Goal: Task Accomplishment & Management: Manage account settings

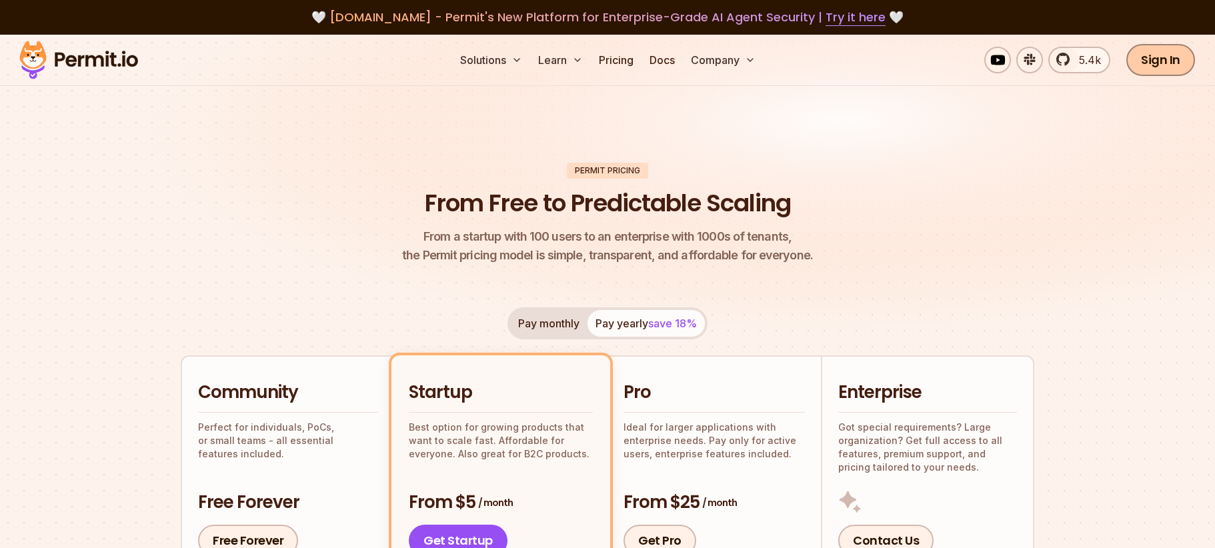
click at [1138, 56] on link "Sign In" at bounding box center [1160, 60] width 69 height 32
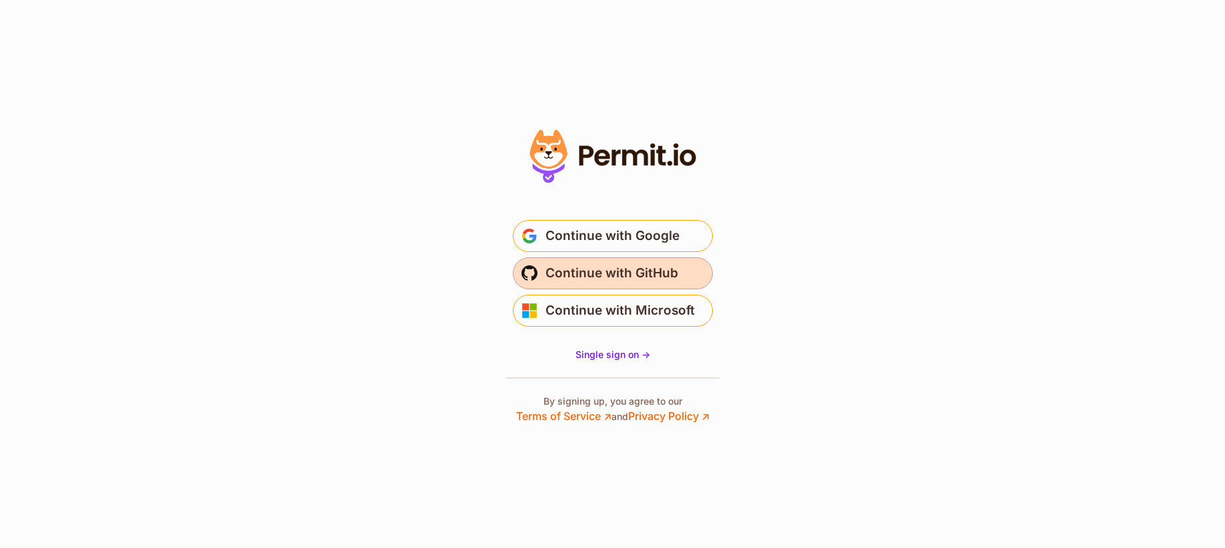
click at [660, 275] on span "Continue with GitHub" at bounding box center [611, 273] width 133 height 21
click at [632, 261] on button "Continue with GitHub" at bounding box center [613, 273] width 200 height 32
click at [660, 276] on span "Continue with GitHub" at bounding box center [611, 273] width 133 height 21
click at [643, 357] on span "Single sign on ->" at bounding box center [612, 354] width 75 height 11
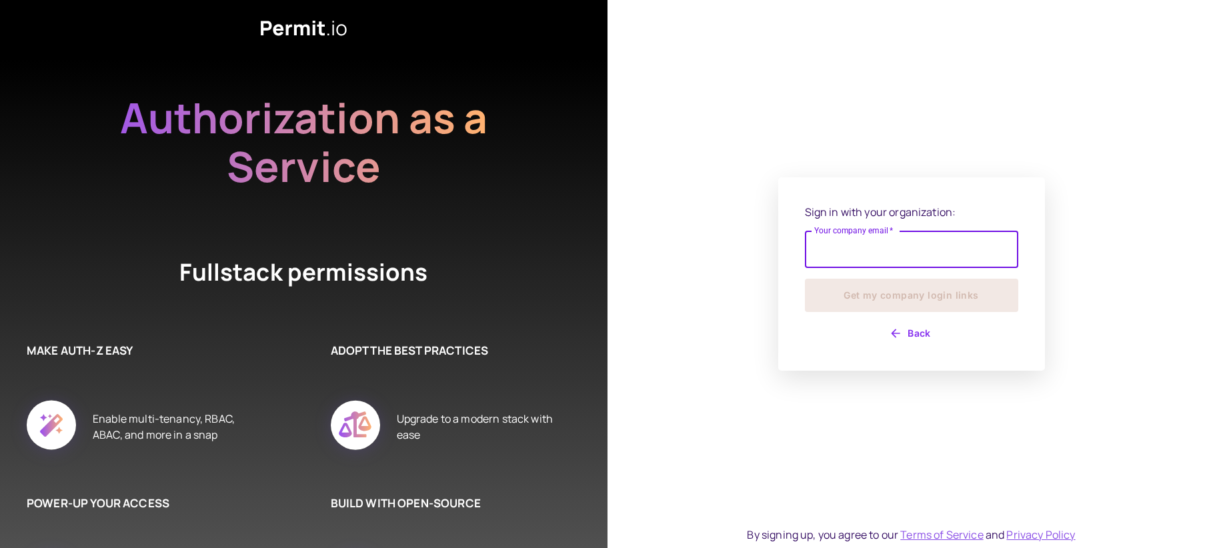
click at [883, 255] on input "Your company email   *" at bounding box center [911, 249] width 213 height 37
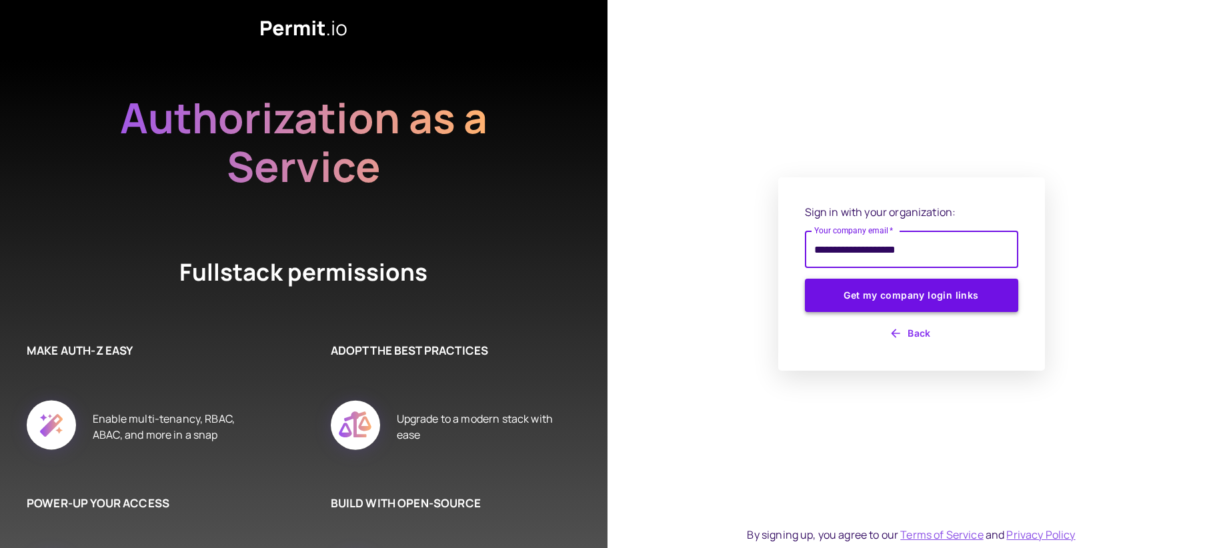
type input "**********"
click at [933, 290] on button "Get my company login links" at bounding box center [911, 295] width 213 height 33
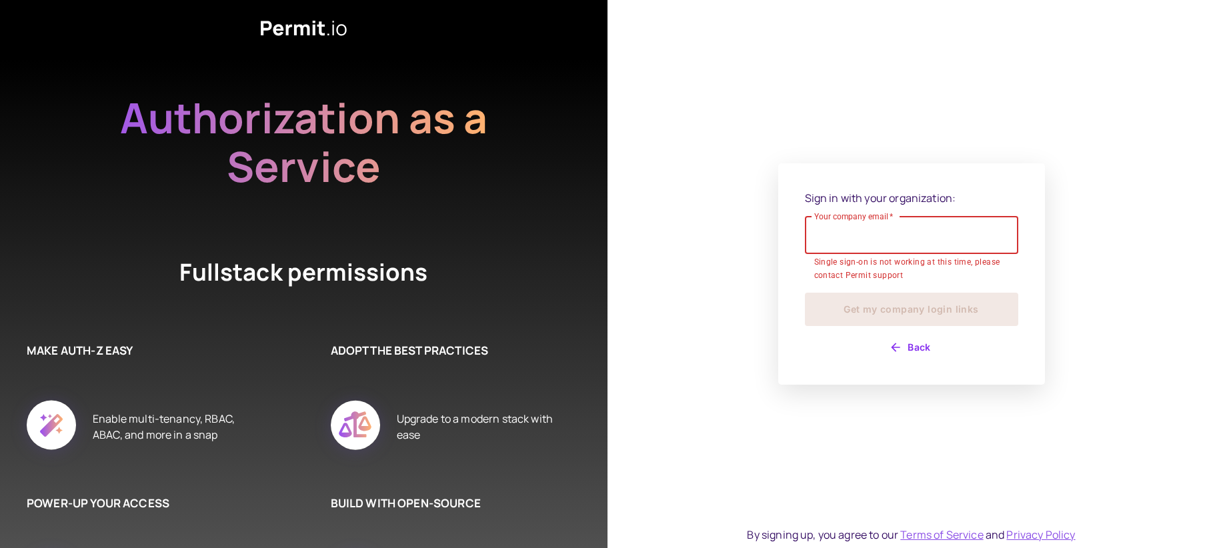
click at [901, 351] on div "Sign in with your organization: Your company email   * Your company email   * S…" at bounding box center [911, 274] width 213 height 169
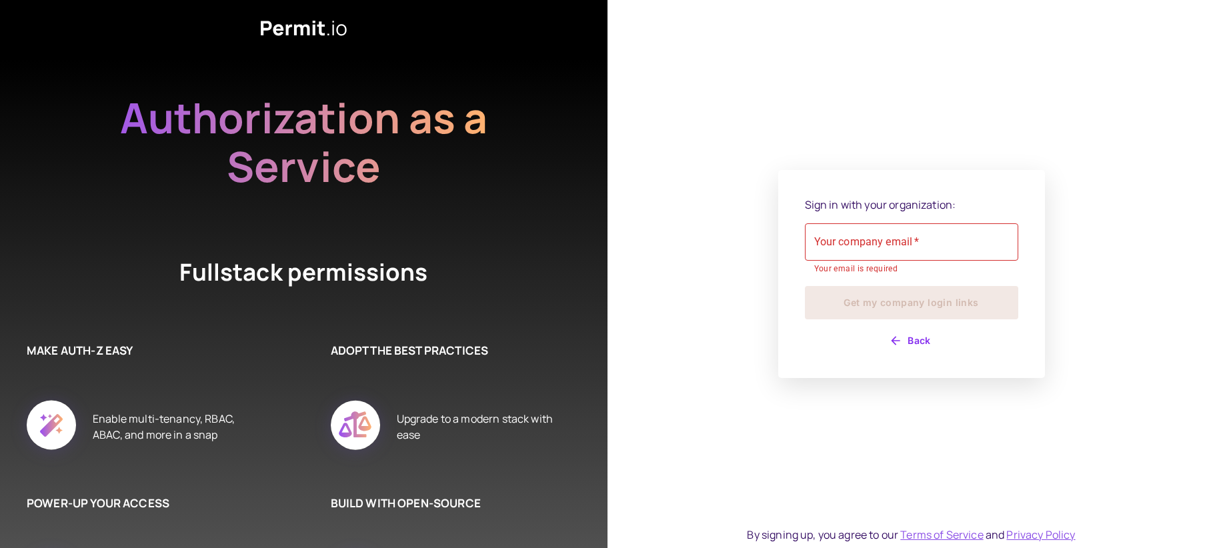
click at [893, 343] on icon "button" at bounding box center [895, 341] width 9 height 9
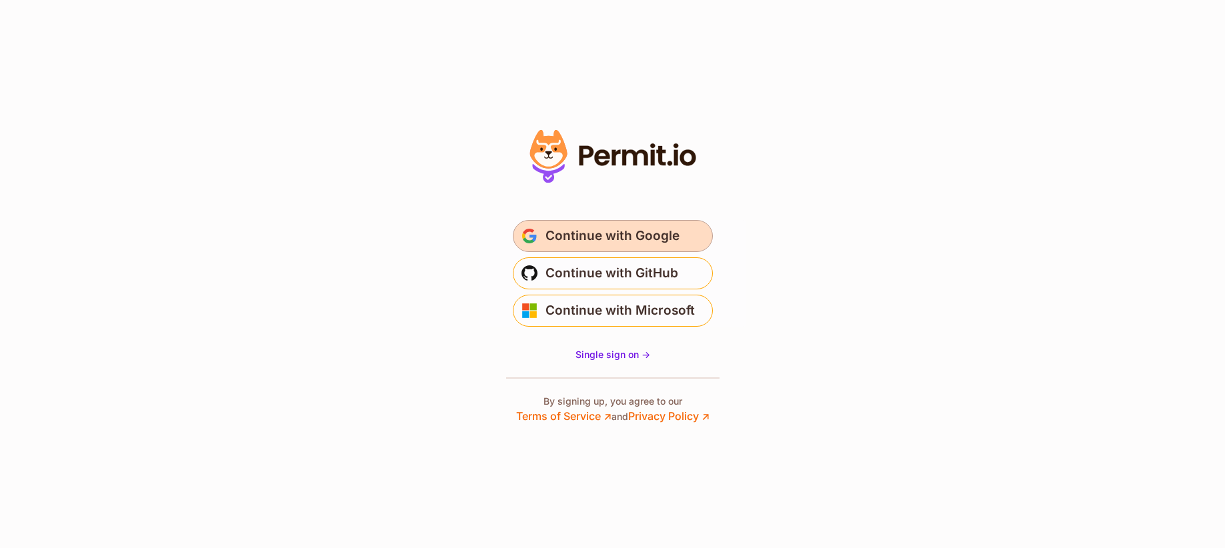
click at [661, 234] on span "Continue with Google" at bounding box center [612, 235] width 134 height 21
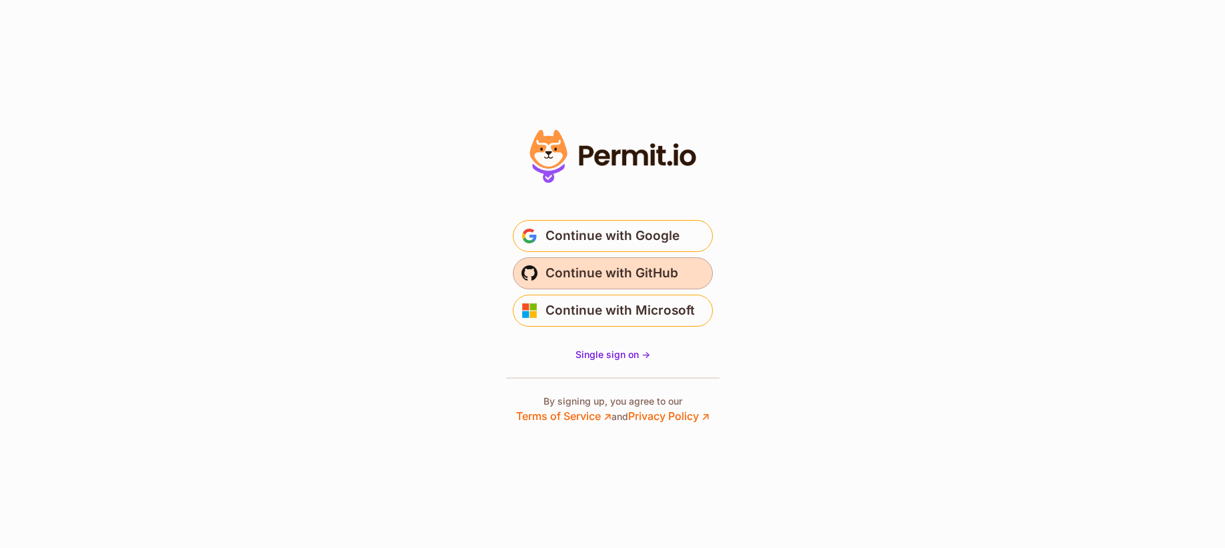
click at [671, 268] on span "Continue with GitHub" at bounding box center [611, 273] width 133 height 21
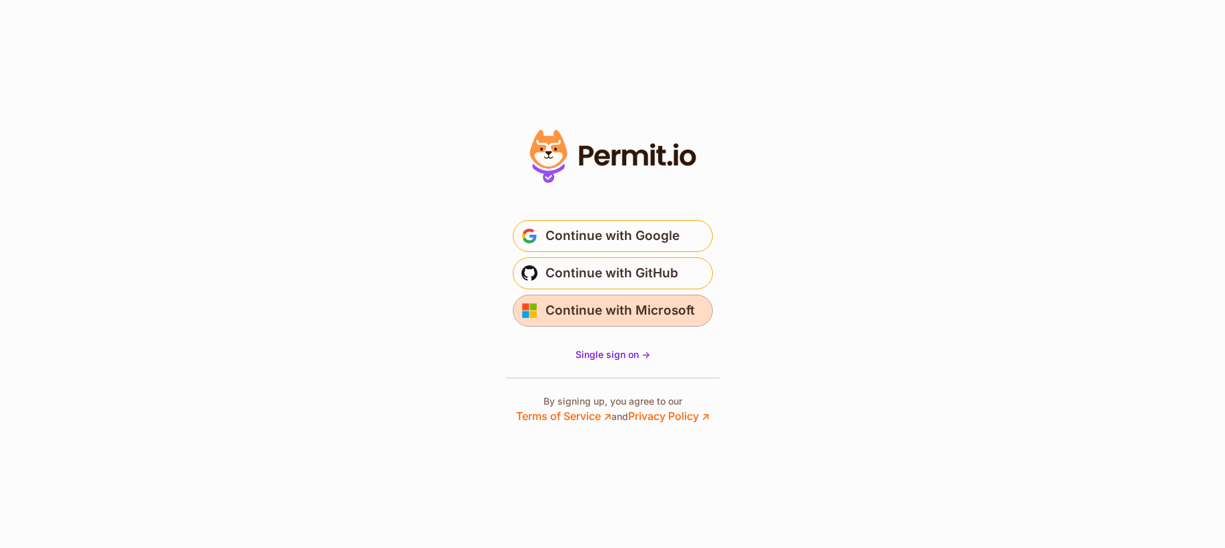
click at [682, 325] on button "Continue with Microsoft" at bounding box center [613, 311] width 200 height 32
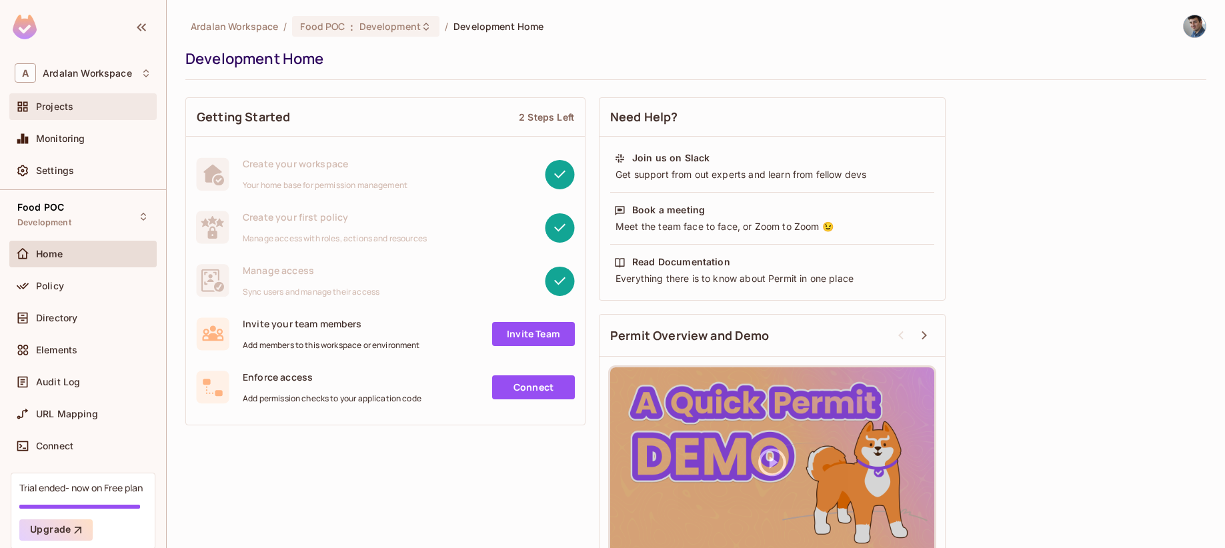
click at [73, 109] on div "Projects" at bounding box center [93, 106] width 115 height 11
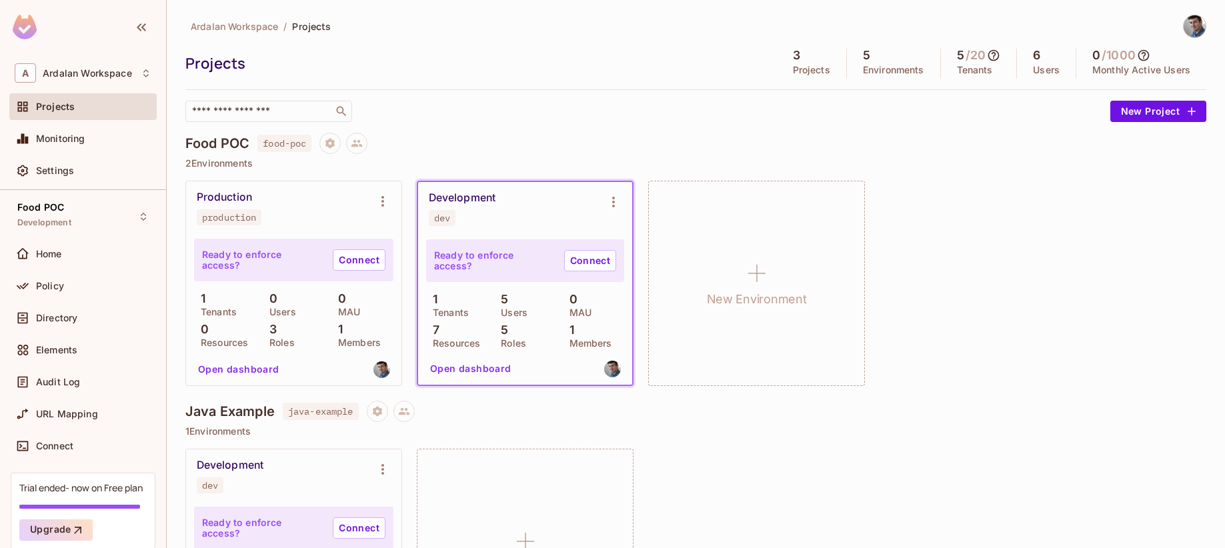
click at [1185, 18] on img at bounding box center [1195, 26] width 22 height 22
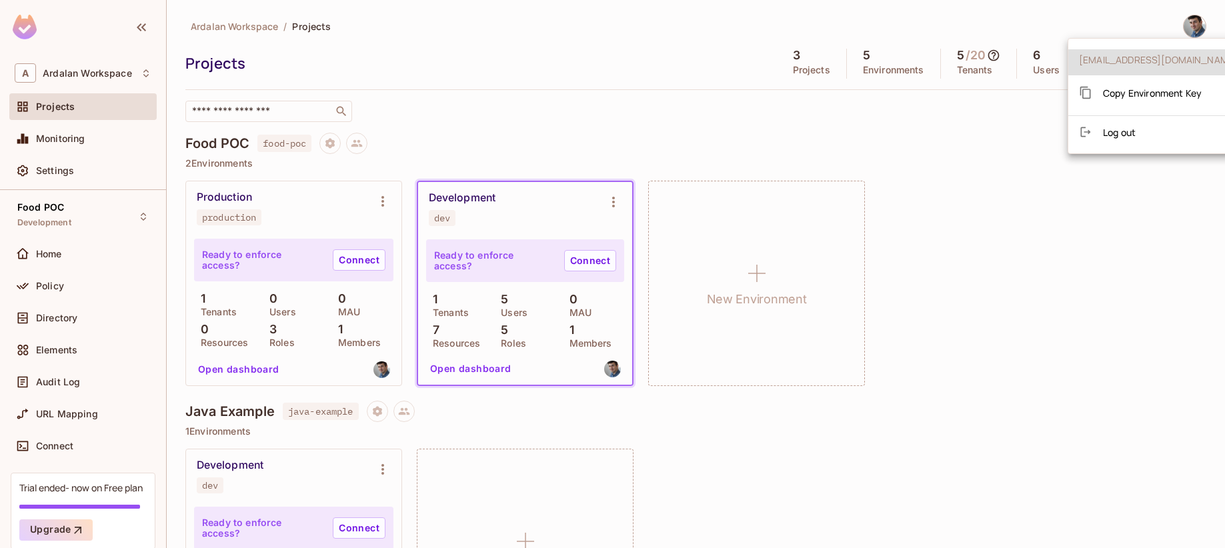
click at [507, 127] on div at bounding box center [612, 274] width 1225 height 548
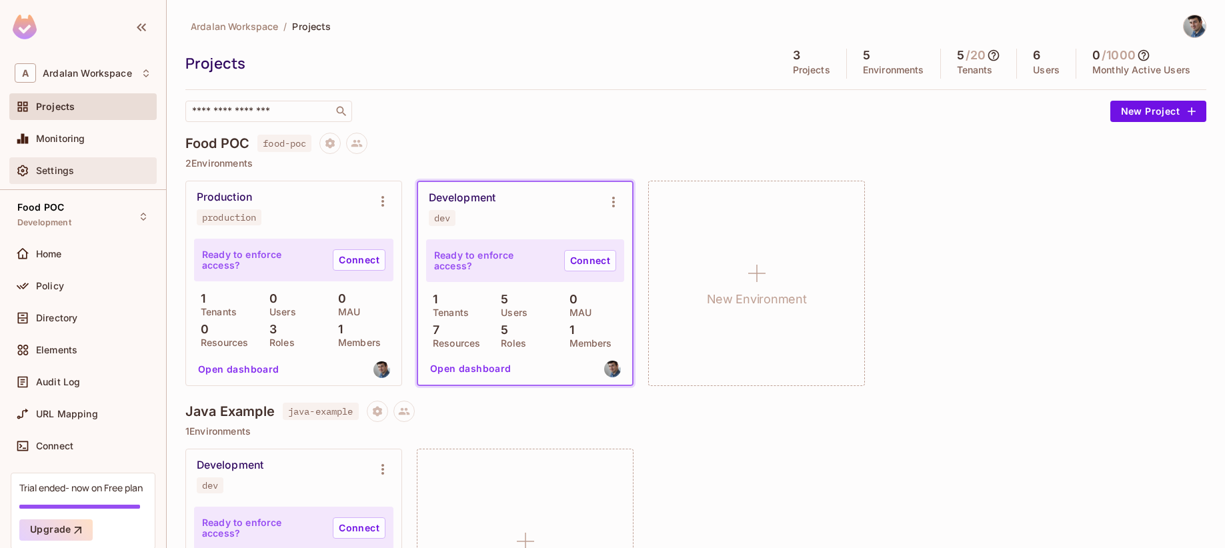
click at [71, 177] on div "Settings" at bounding box center [83, 171] width 137 height 16
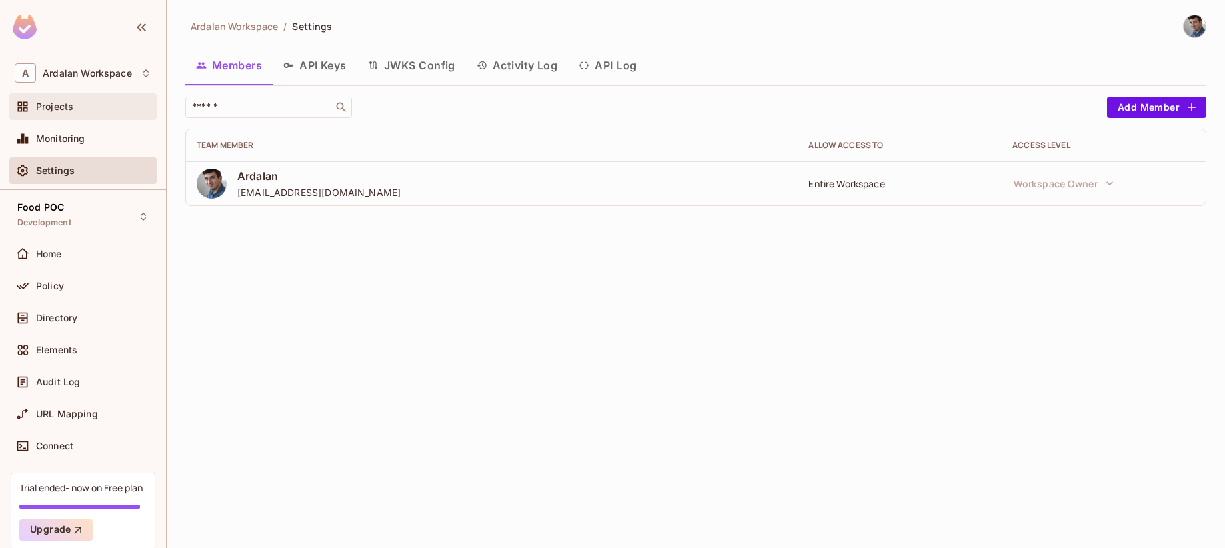
click at [73, 93] on div "Projects" at bounding box center [82, 106] width 147 height 27
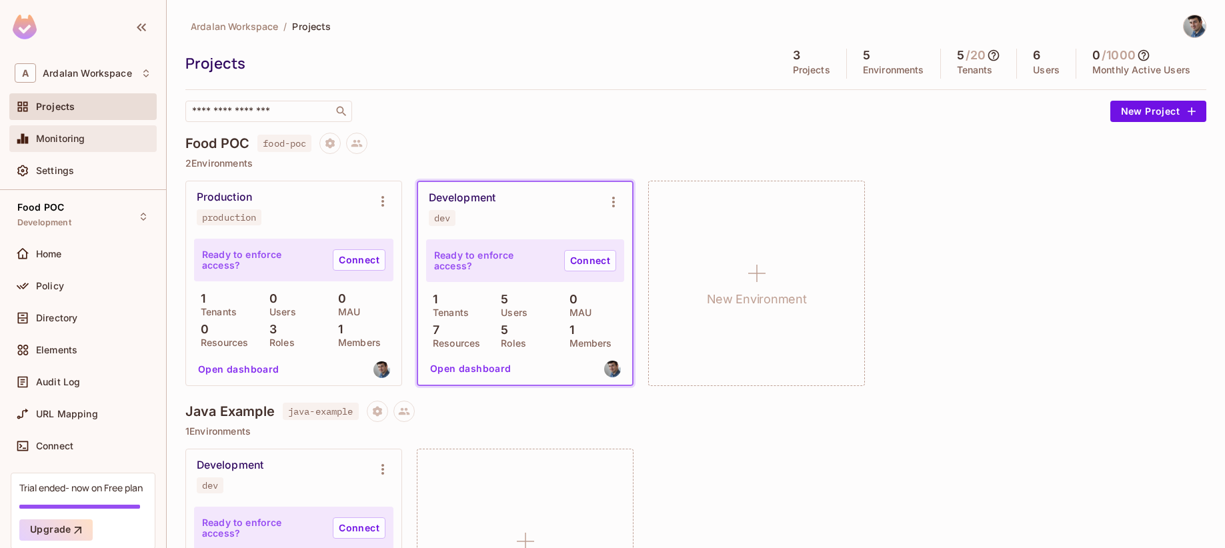
click at [112, 127] on div "Monitoring" at bounding box center [82, 138] width 147 height 27
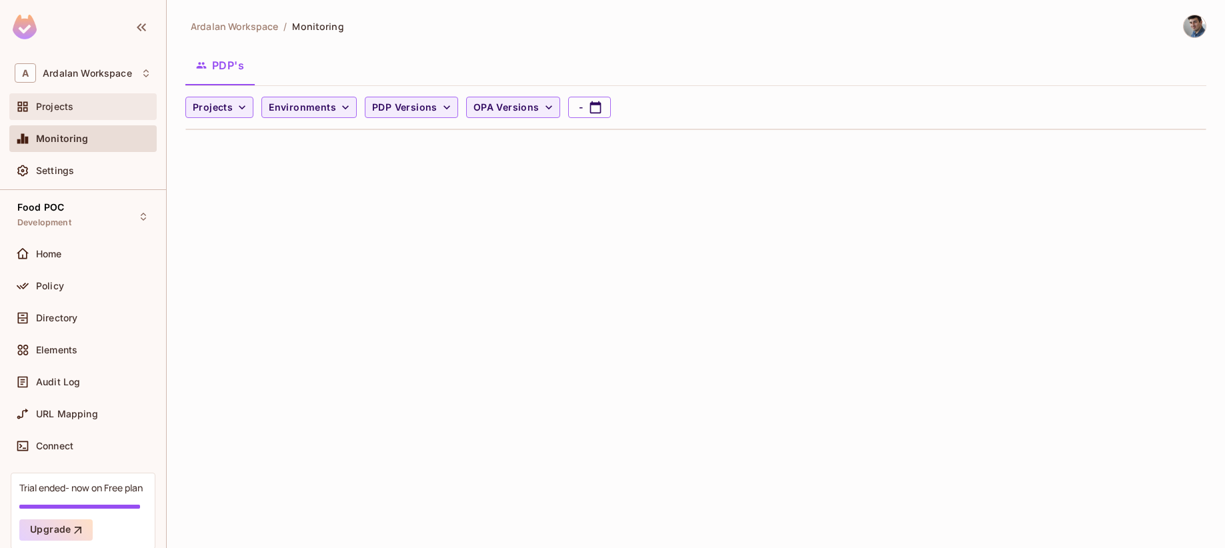
click at [107, 105] on div "Projects" at bounding box center [93, 106] width 115 height 11
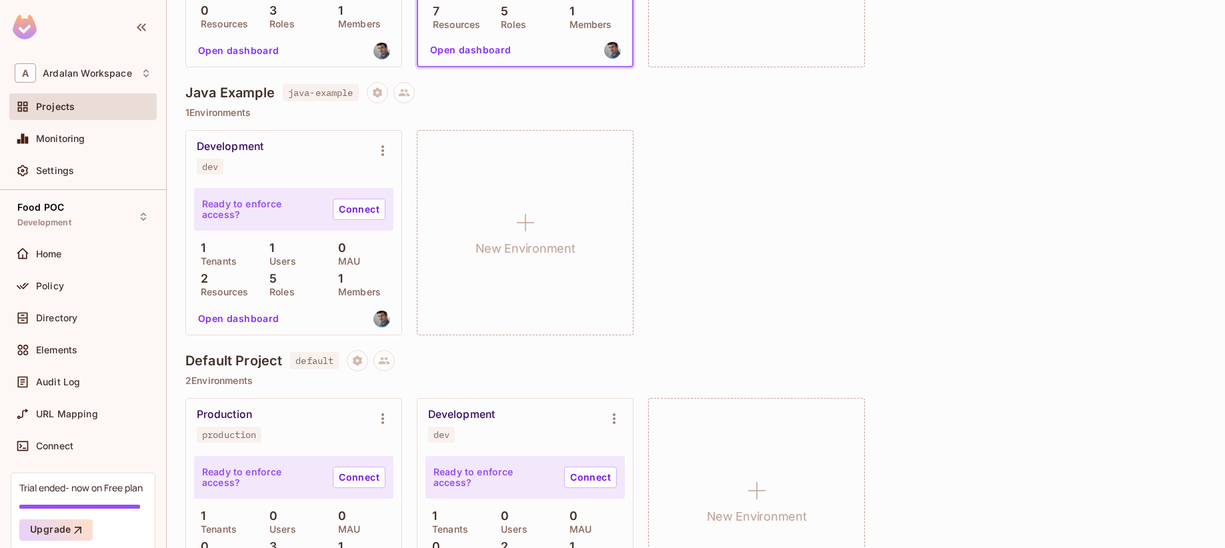
scroll to position [389, 0]
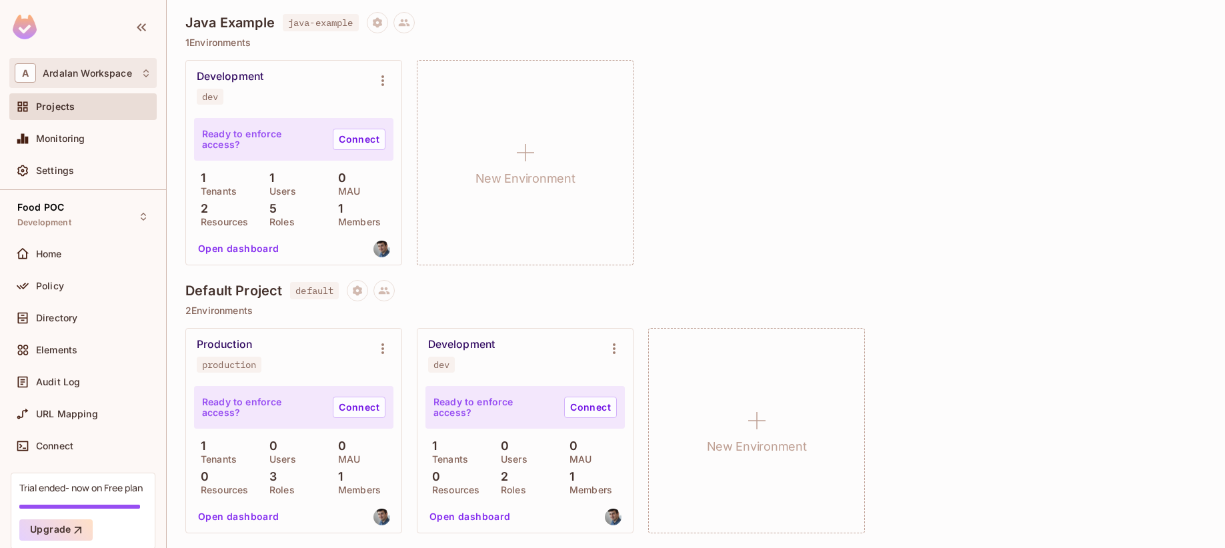
click at [100, 65] on div "A Ardalan Workspace" at bounding box center [83, 72] width 137 height 19
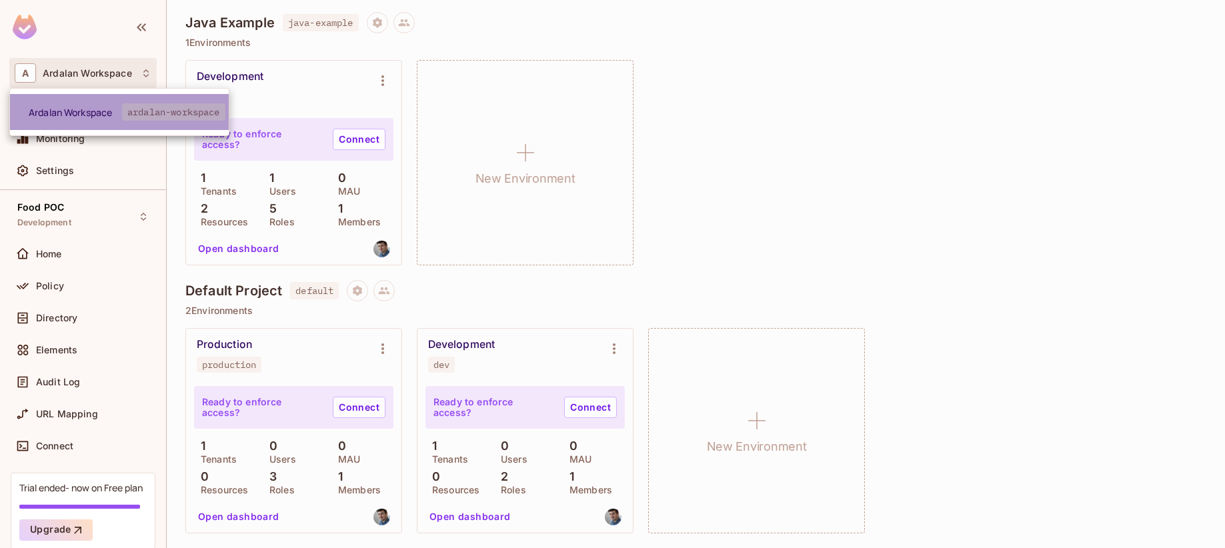
click at [113, 113] on span "Ardalan Workspace" at bounding box center [75, 112] width 93 height 13
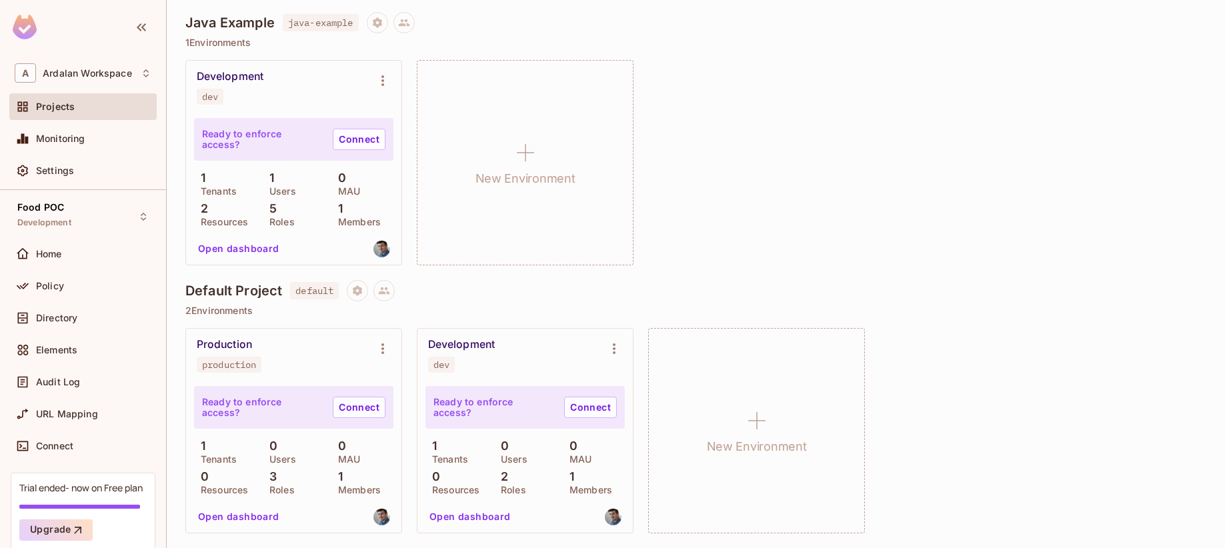
scroll to position [0, 0]
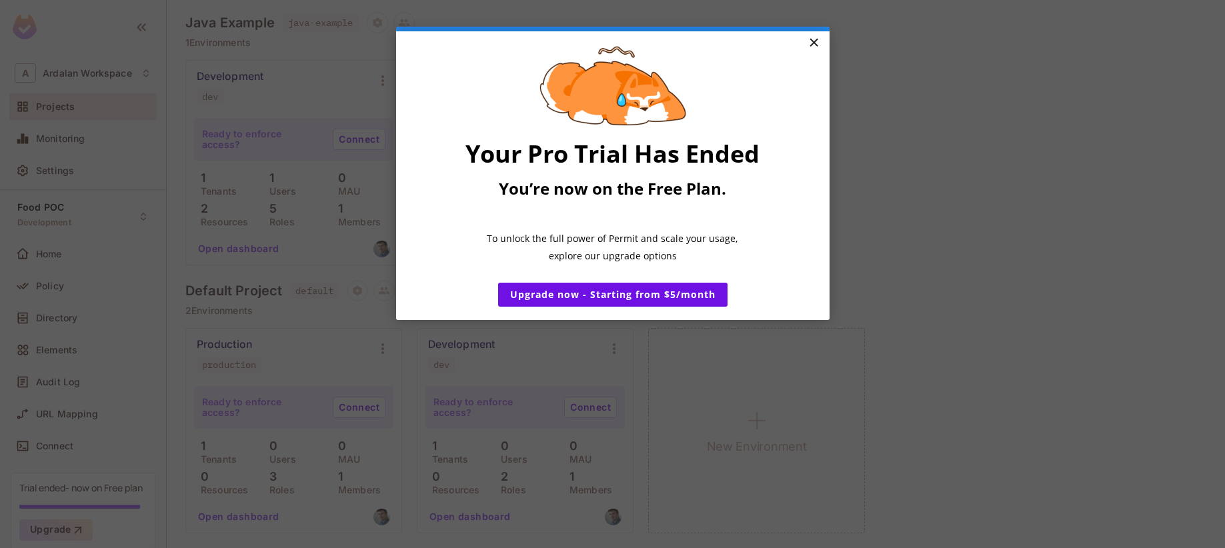
click at [813, 41] on link "×" at bounding box center [813, 43] width 23 height 24
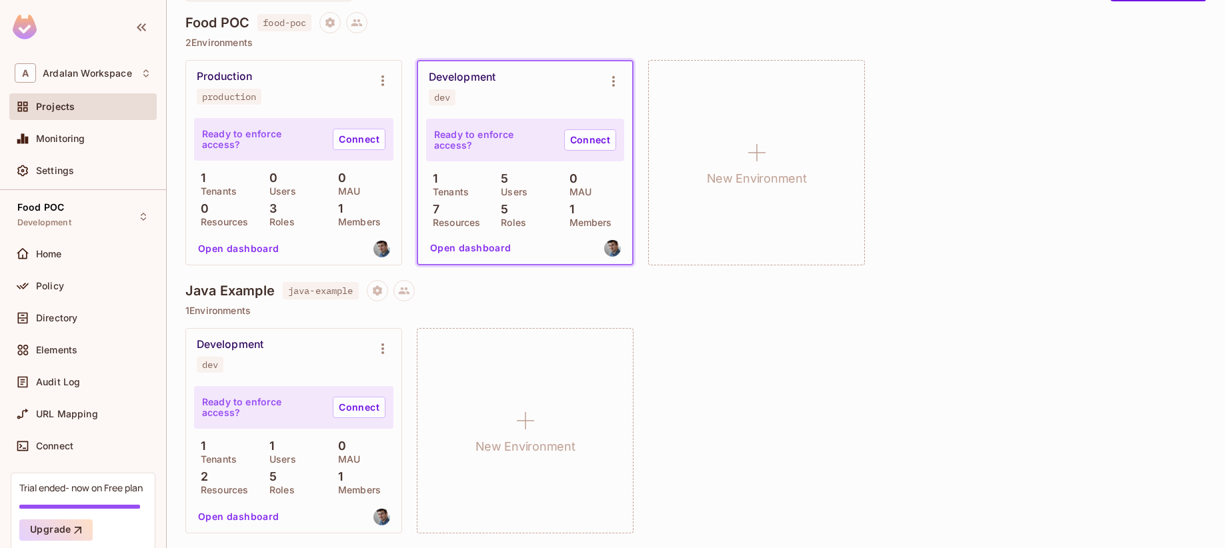
scroll to position [273, 0]
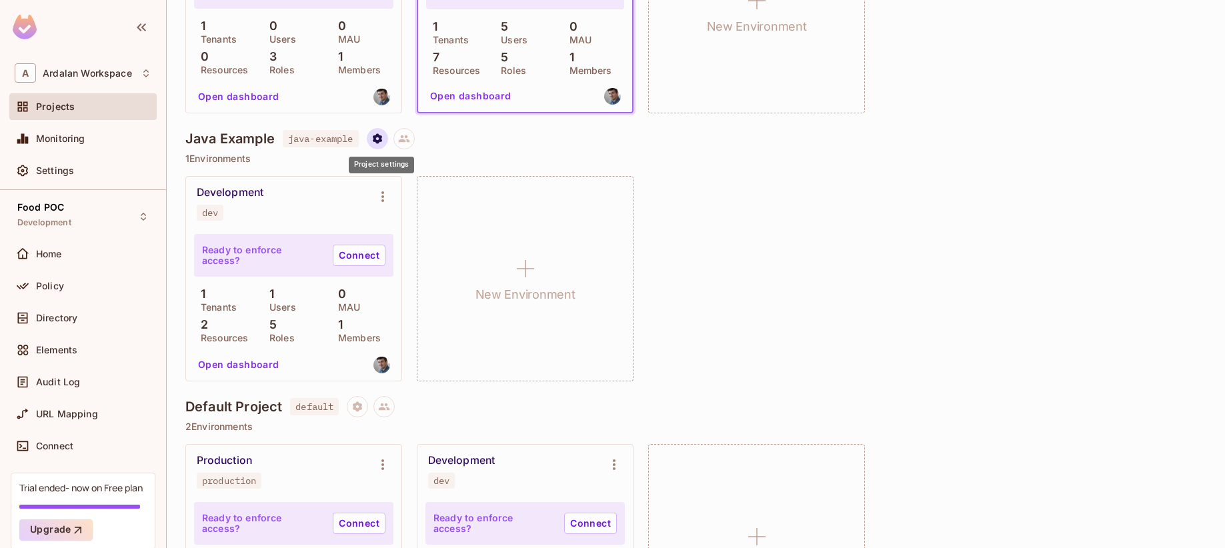
click at [377, 133] on icon "Project settings" at bounding box center [377, 139] width 12 height 12
click at [469, 226] on span "Delete Project" at bounding box center [450, 218] width 72 height 21
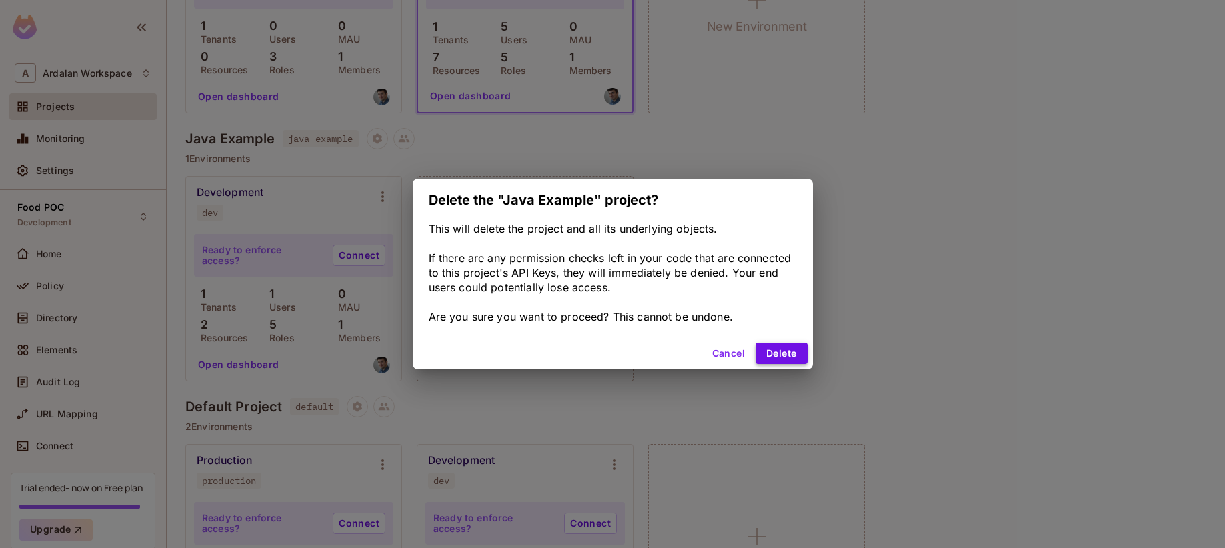
click at [763, 349] on button "Delete" at bounding box center [780, 353] width 51 height 21
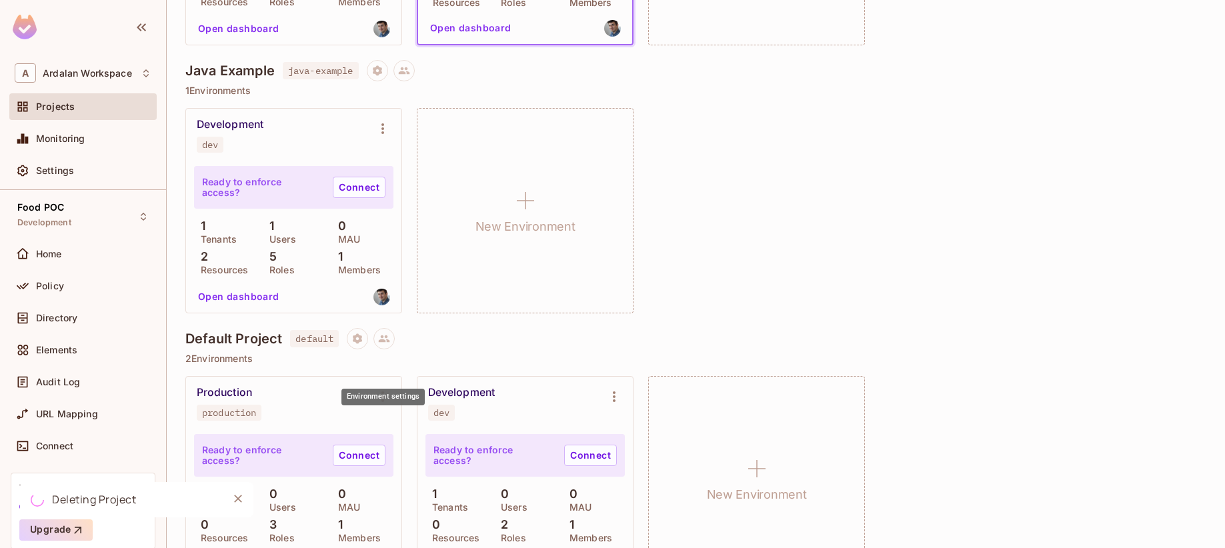
scroll to position [389, 0]
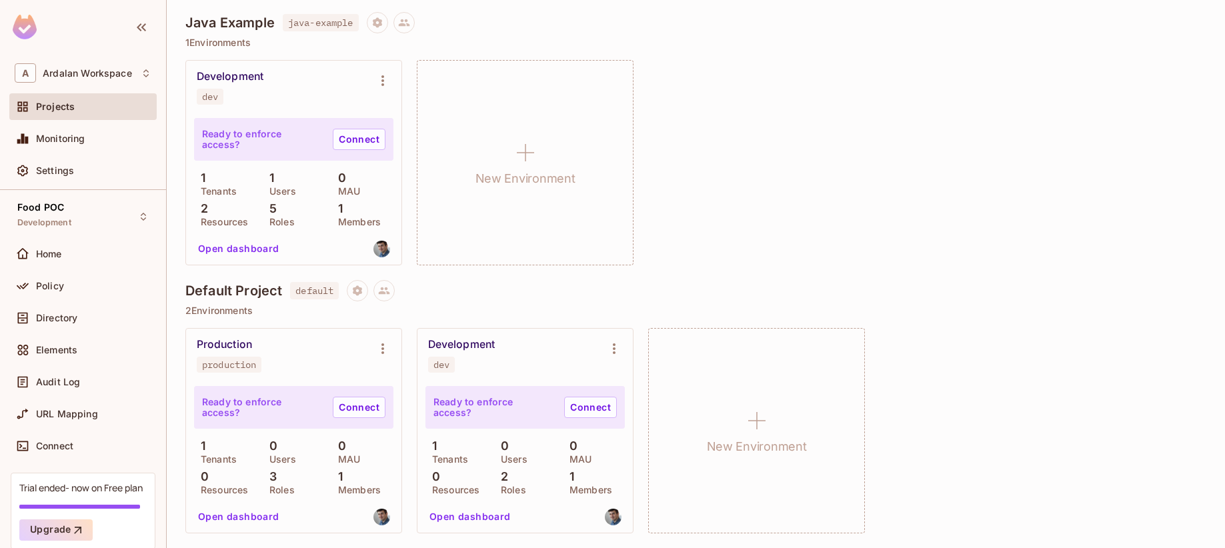
click at [239, 518] on button "Open dashboard" at bounding box center [239, 516] width 92 height 21
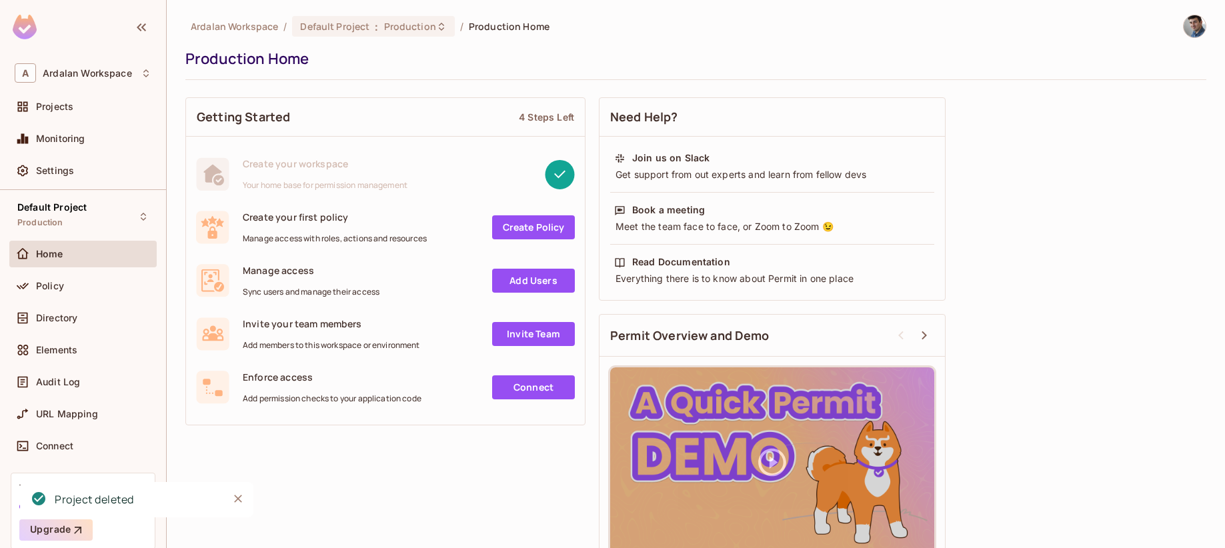
click at [236, 501] on icon "Close" at bounding box center [237, 498] width 13 height 13
click at [81, 319] on div "Directory" at bounding box center [93, 318] width 115 height 11
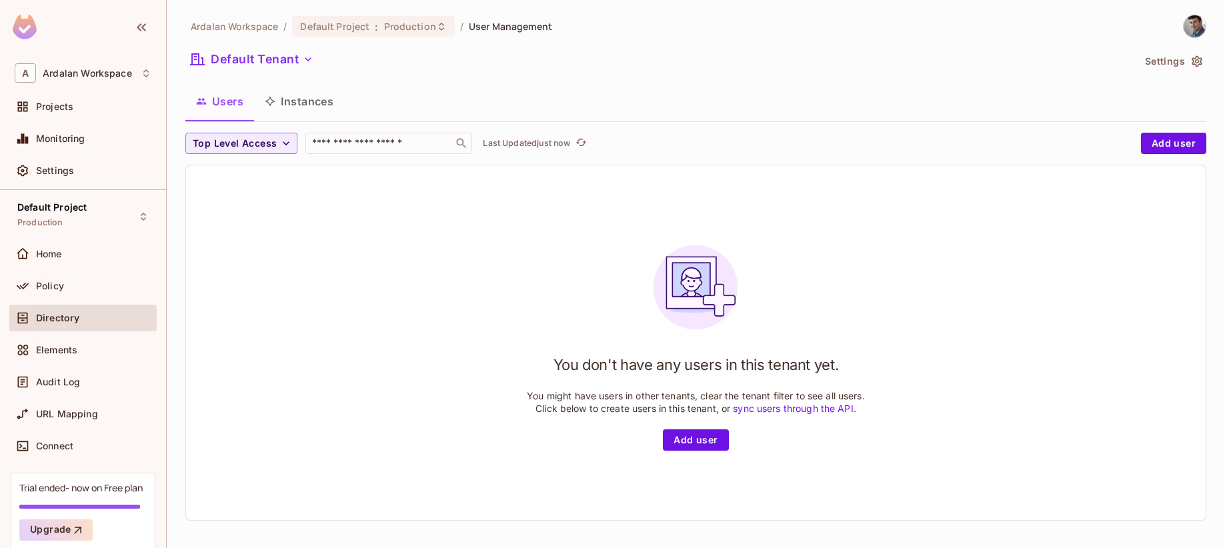
click at [314, 85] on button "Instances" at bounding box center [299, 101] width 90 height 33
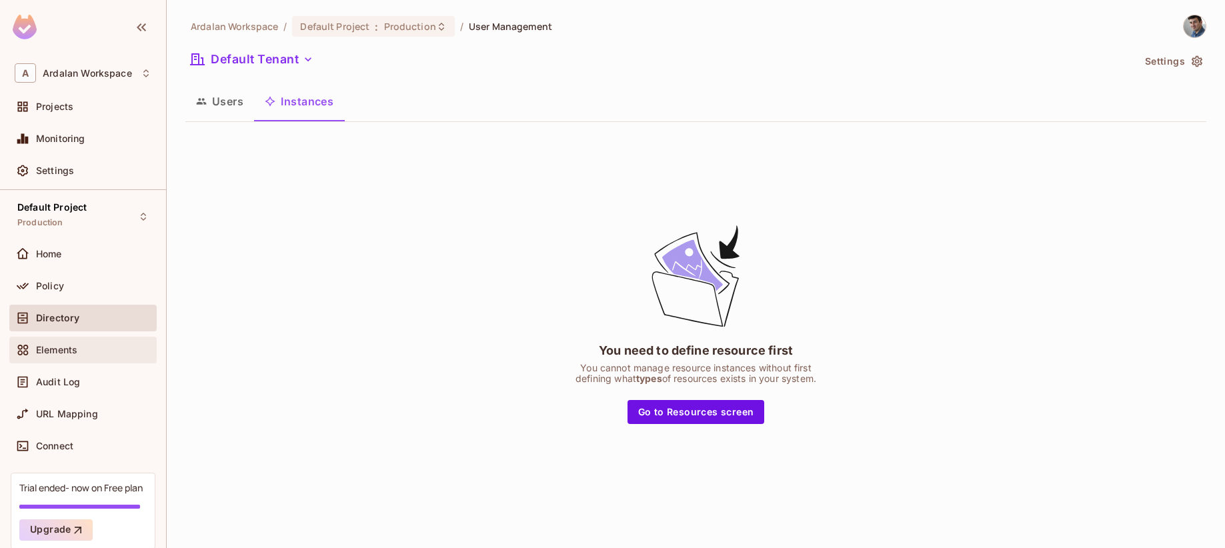
click at [86, 345] on div "Elements" at bounding box center [93, 350] width 115 height 11
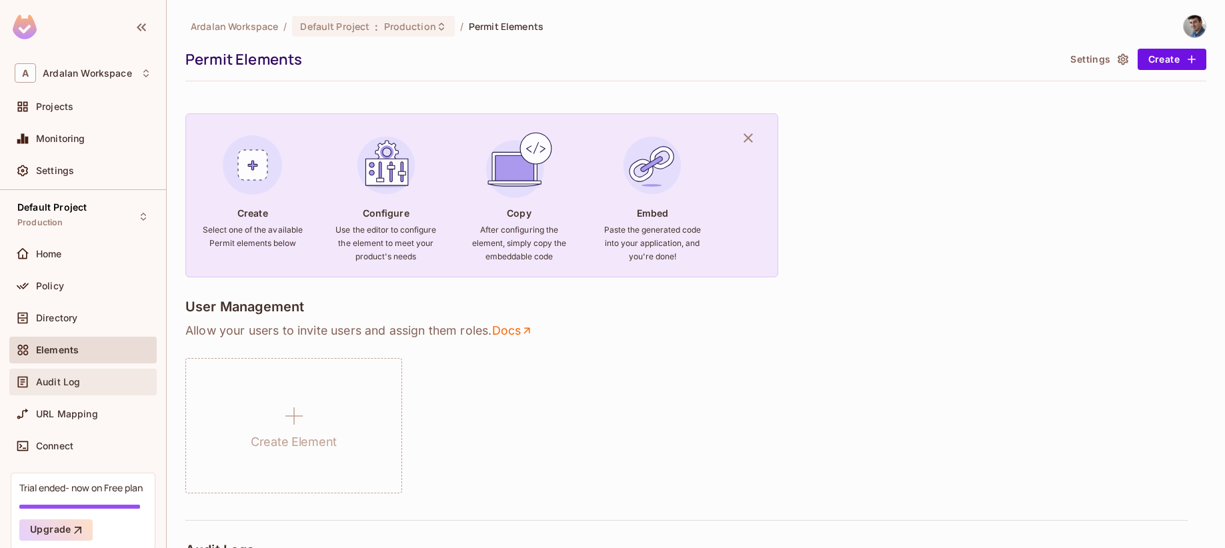
click at [86, 391] on div "Audit Log" at bounding box center [82, 382] width 147 height 27
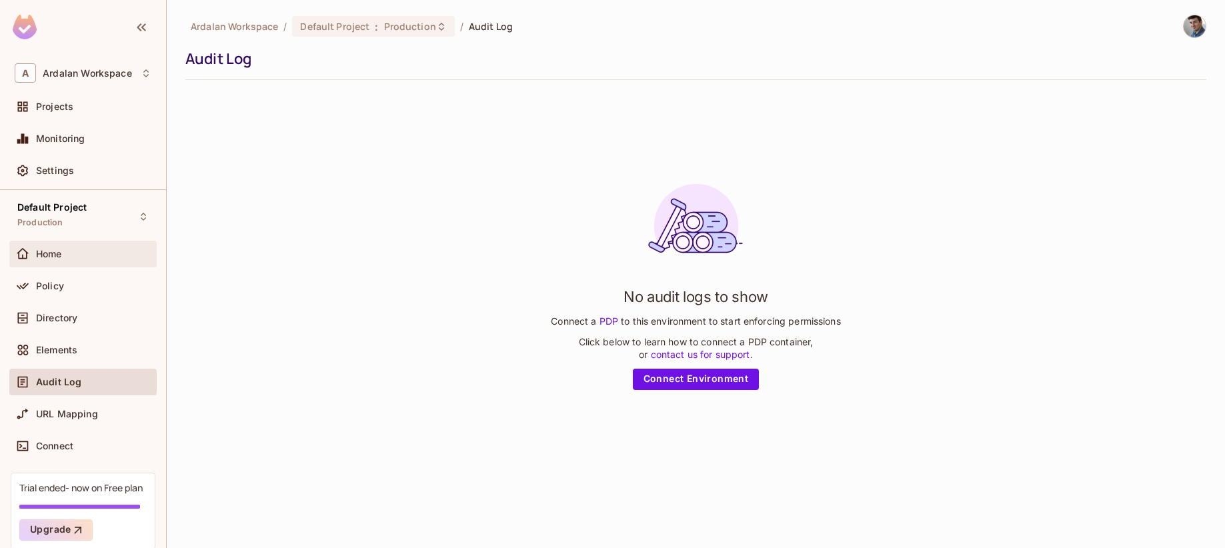
click at [111, 245] on div "Home" at bounding box center [82, 254] width 147 height 27
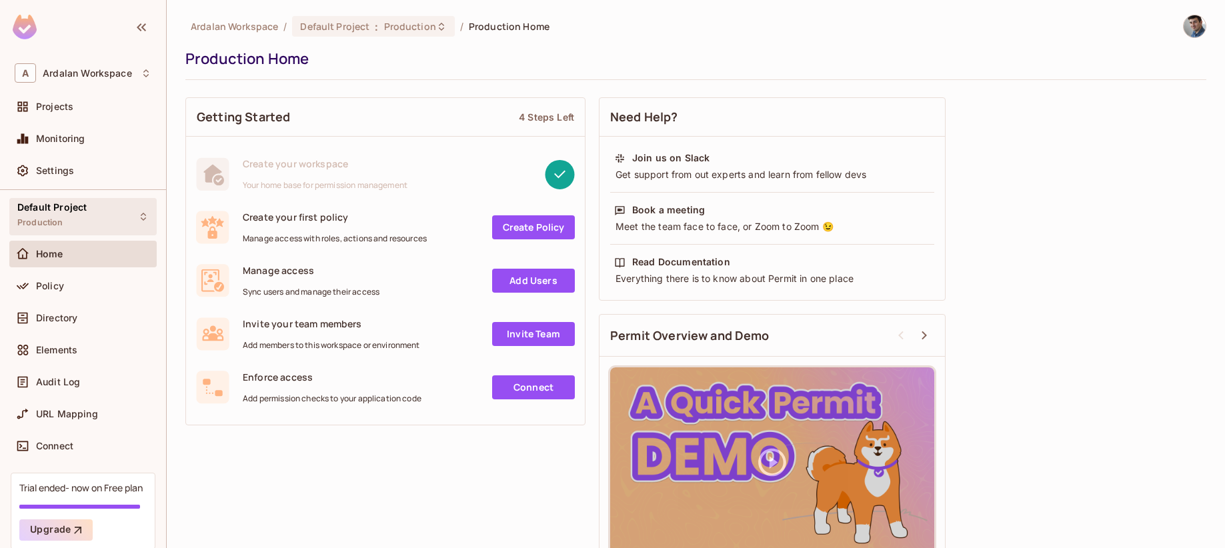
click at [126, 213] on div "Default Project Production" at bounding box center [82, 216] width 147 height 37
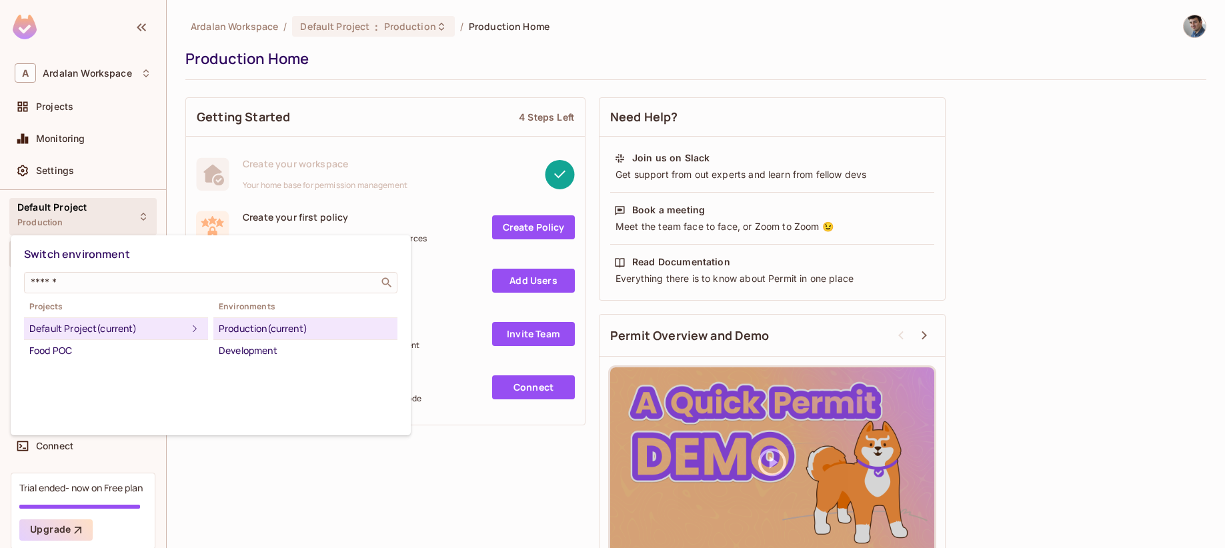
click at [126, 213] on div at bounding box center [612, 274] width 1225 height 548
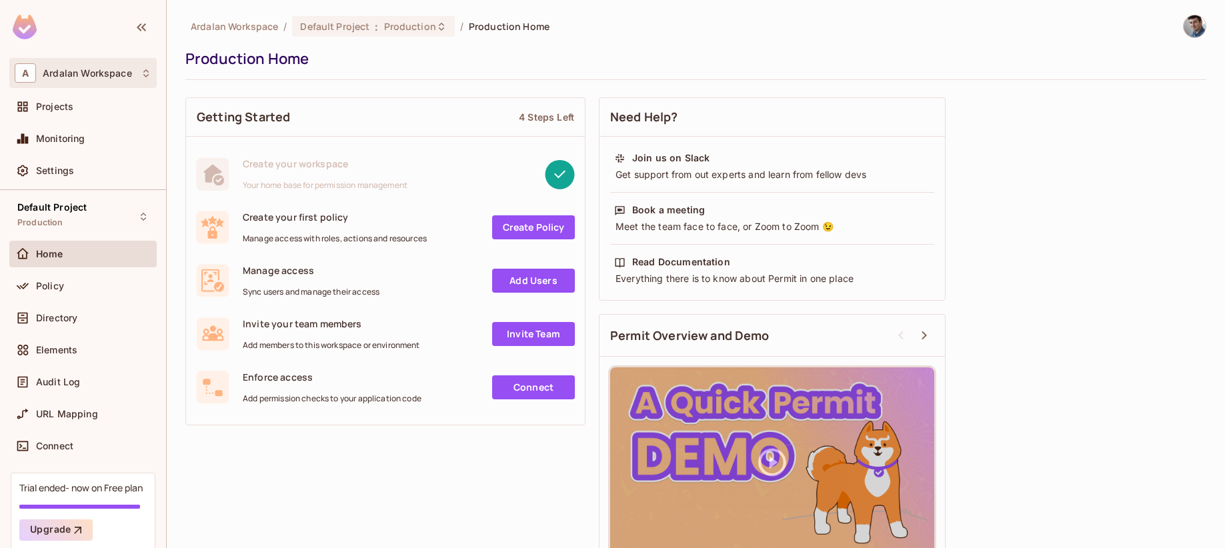
click at [91, 79] on div "A Ardalan Workspace" at bounding box center [83, 72] width 137 height 19
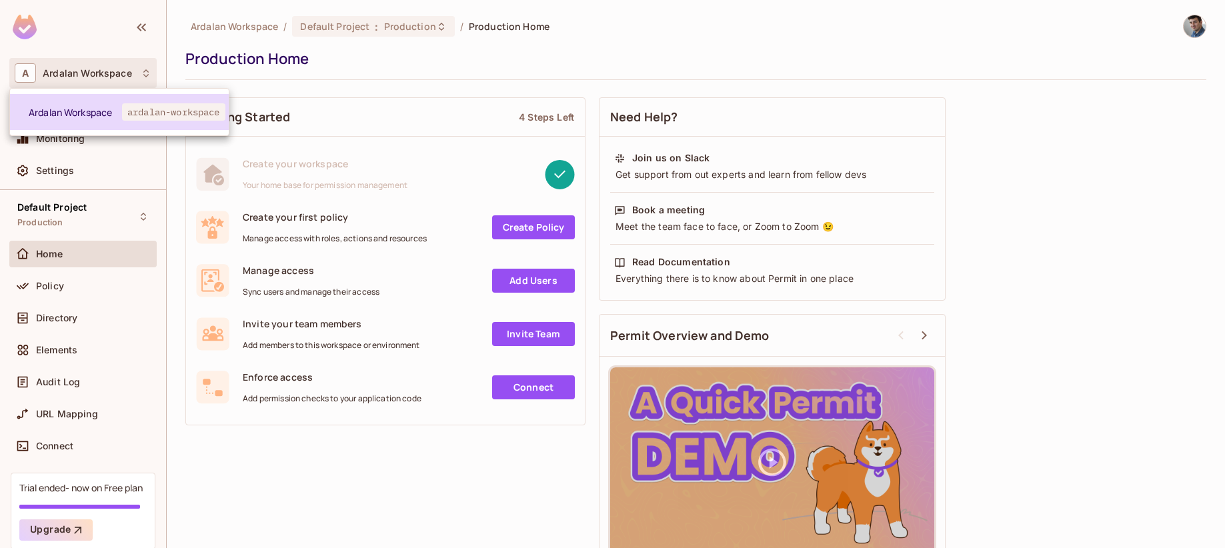
click at [99, 109] on span "Ardalan Workspace" at bounding box center [75, 112] width 93 height 13
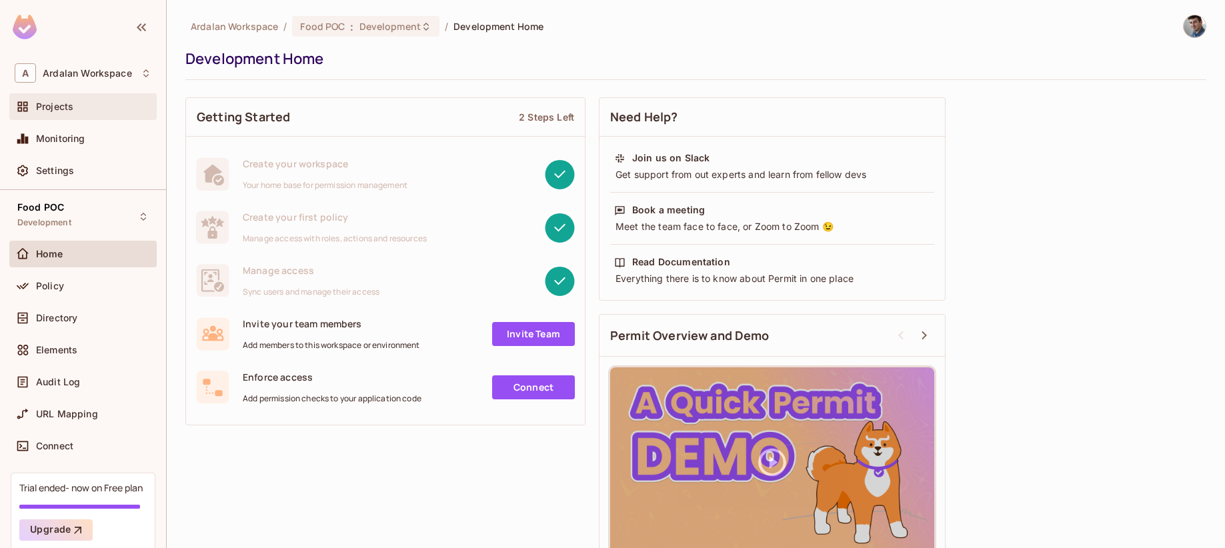
click at [95, 111] on div "Projects" at bounding box center [93, 106] width 115 height 11
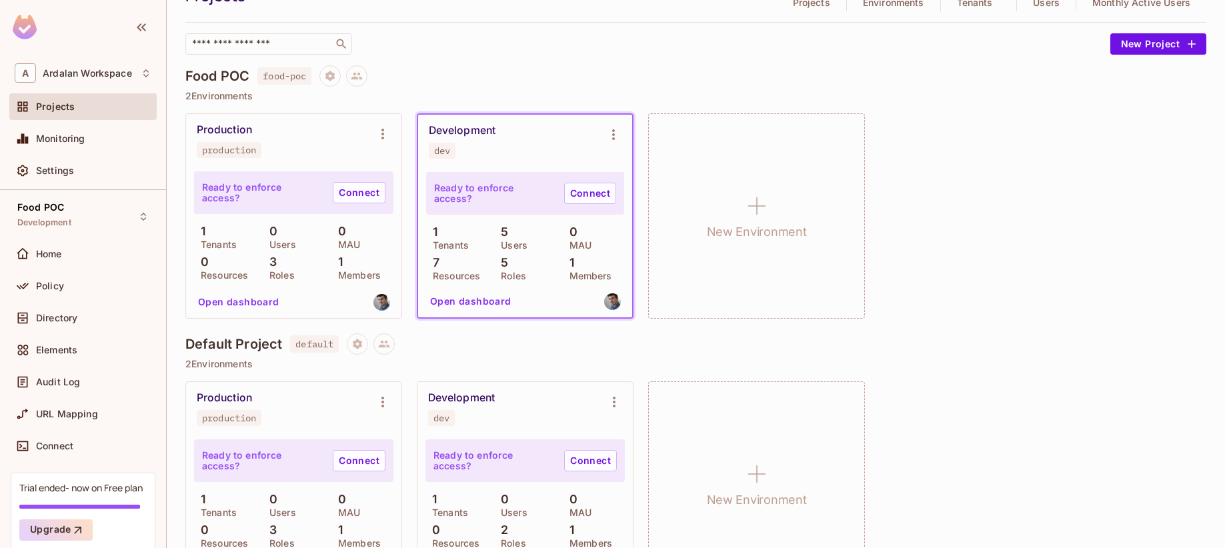
scroll to position [121, 0]
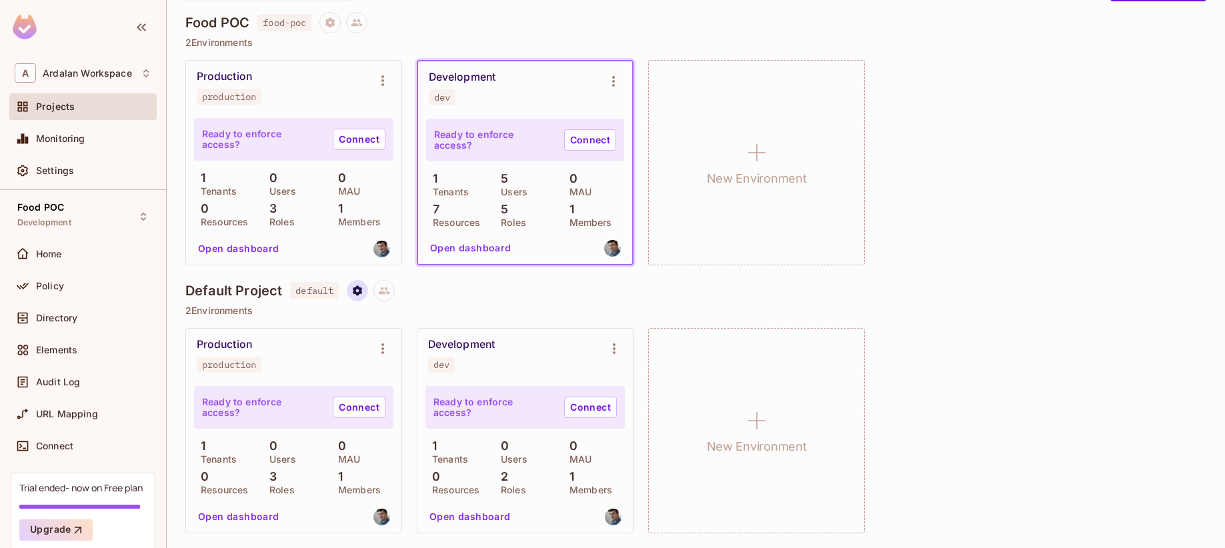
click at [362, 288] on icon "Project settings" at bounding box center [357, 290] width 9 height 10
click at [411, 364] on div "Delete Project" at bounding box center [429, 370] width 64 height 13
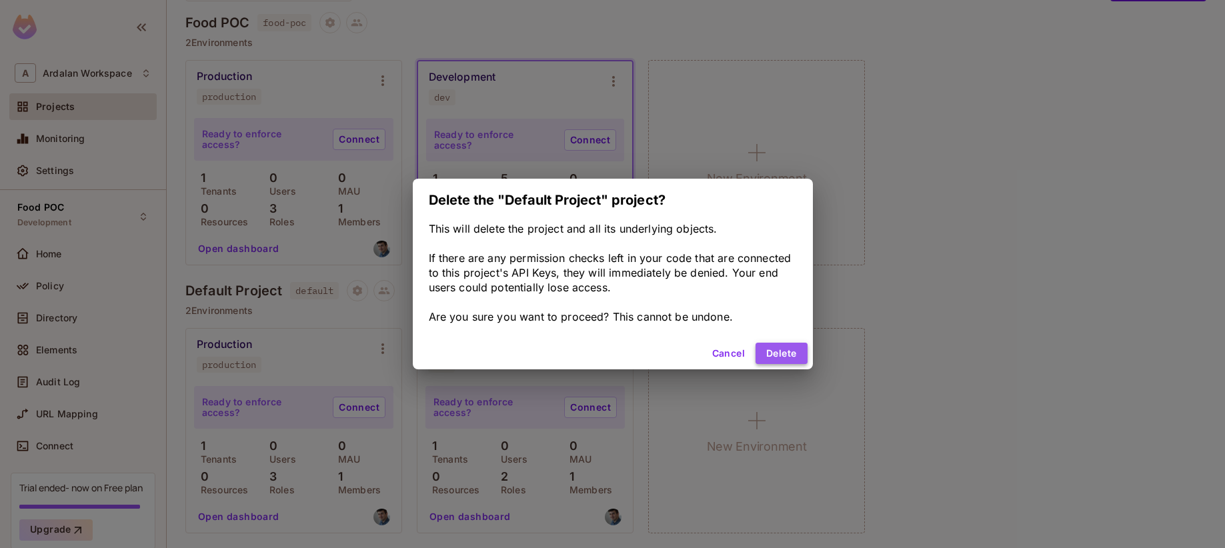
click at [781, 358] on button "Delete" at bounding box center [780, 353] width 51 height 21
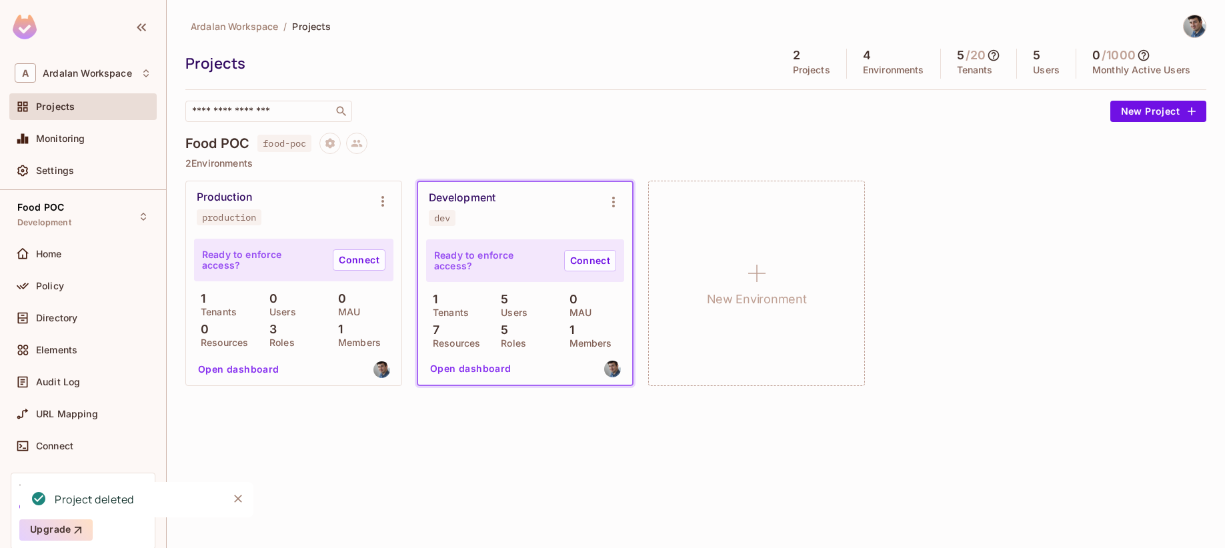
scroll to position [0, 0]
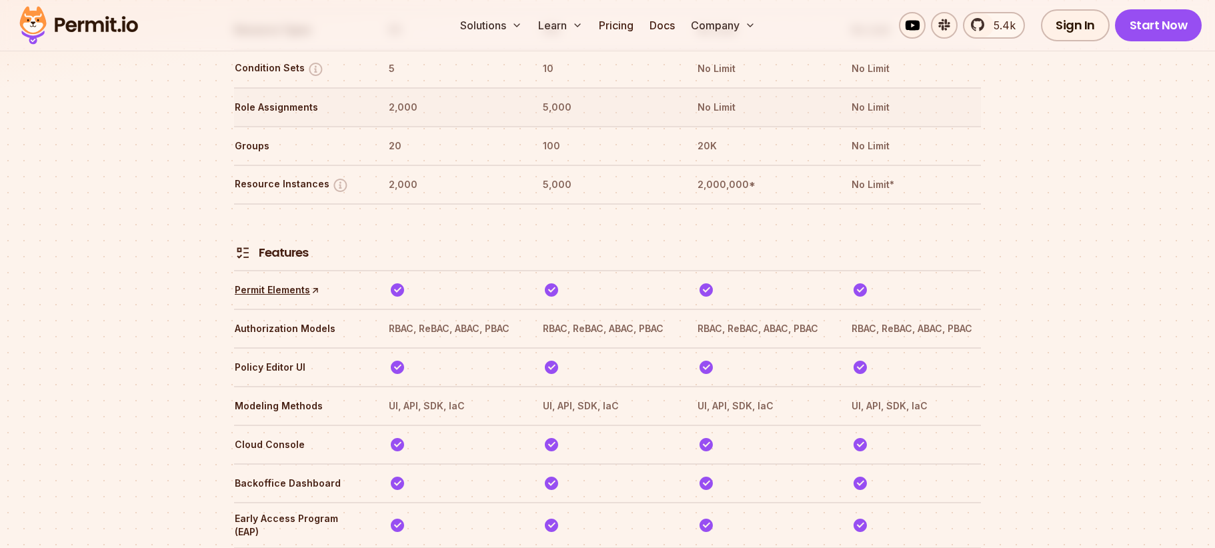
scroll to position [1912, 0]
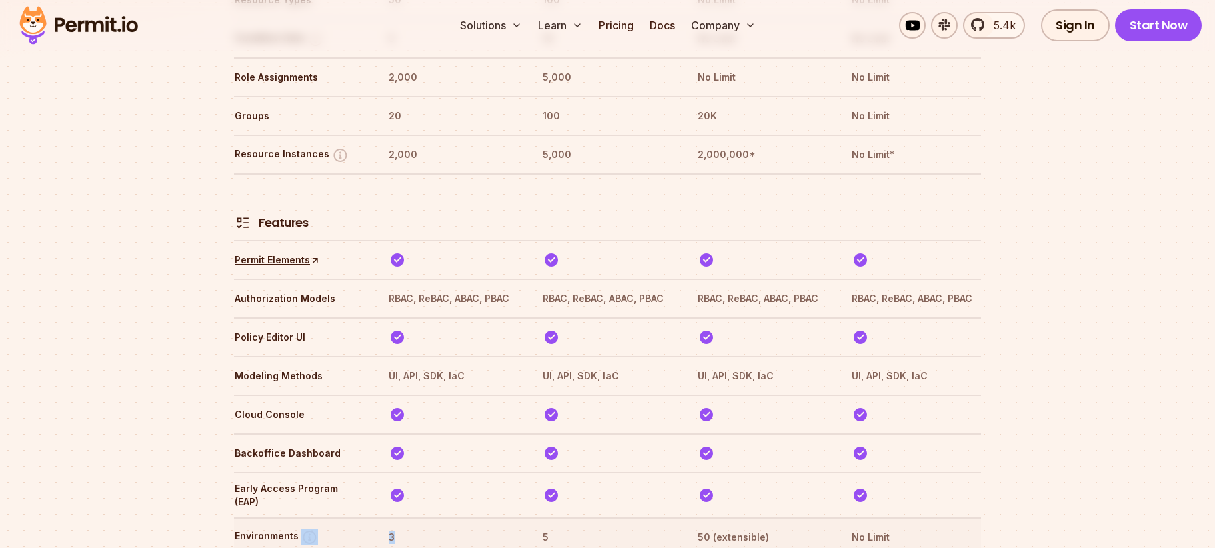
drag, startPoint x: 397, startPoint y: 492, endPoint x: 321, endPoint y: 492, distance: 76.7
click at [321, 517] on tr "Environments 3 5 50 (extensible) No Limit" at bounding box center [607, 536] width 747 height 39
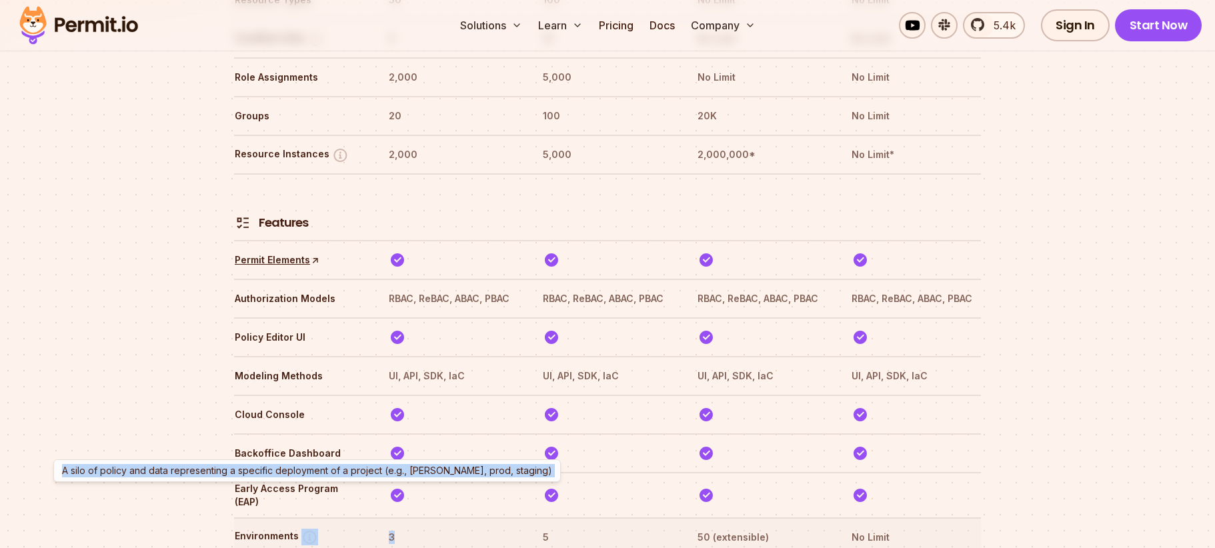
click at [309, 529] on img at bounding box center [309, 537] width 17 height 17
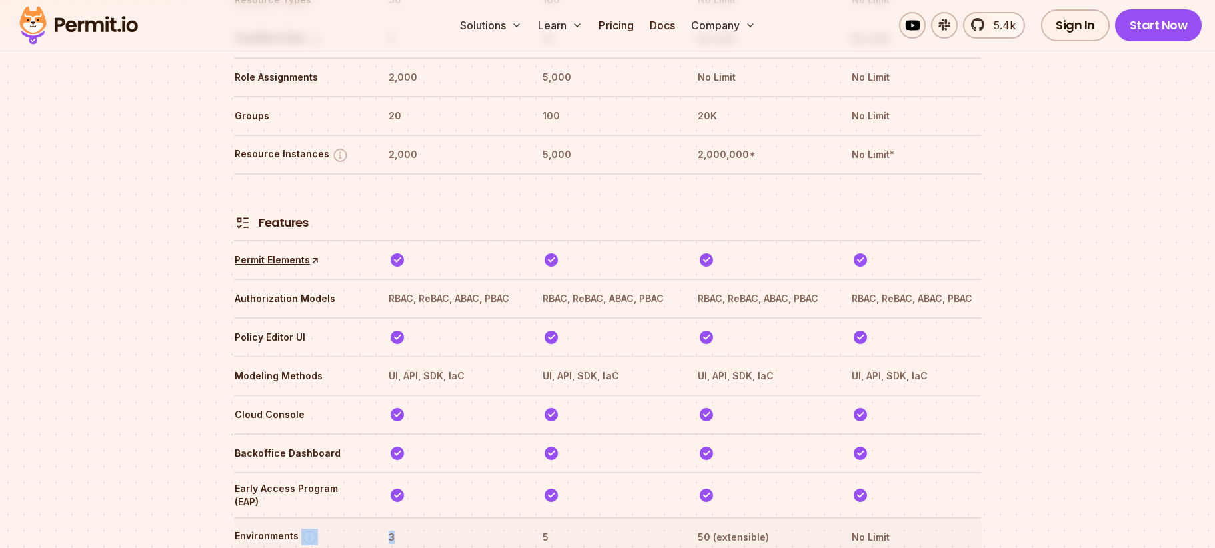
click at [309, 529] on img at bounding box center [309, 537] width 17 height 17
